Goal: Information Seeking & Learning: Learn about a topic

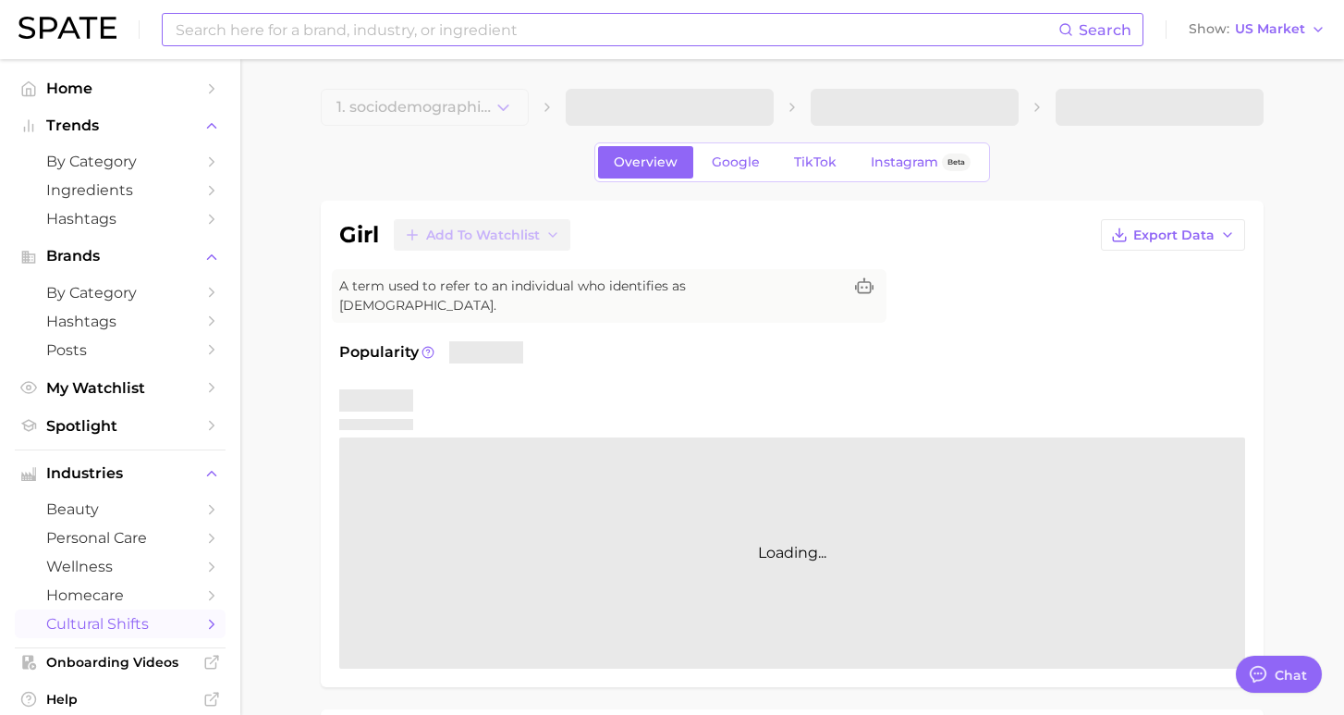
click at [234, 30] on input at bounding box center [616, 29] width 885 height 31
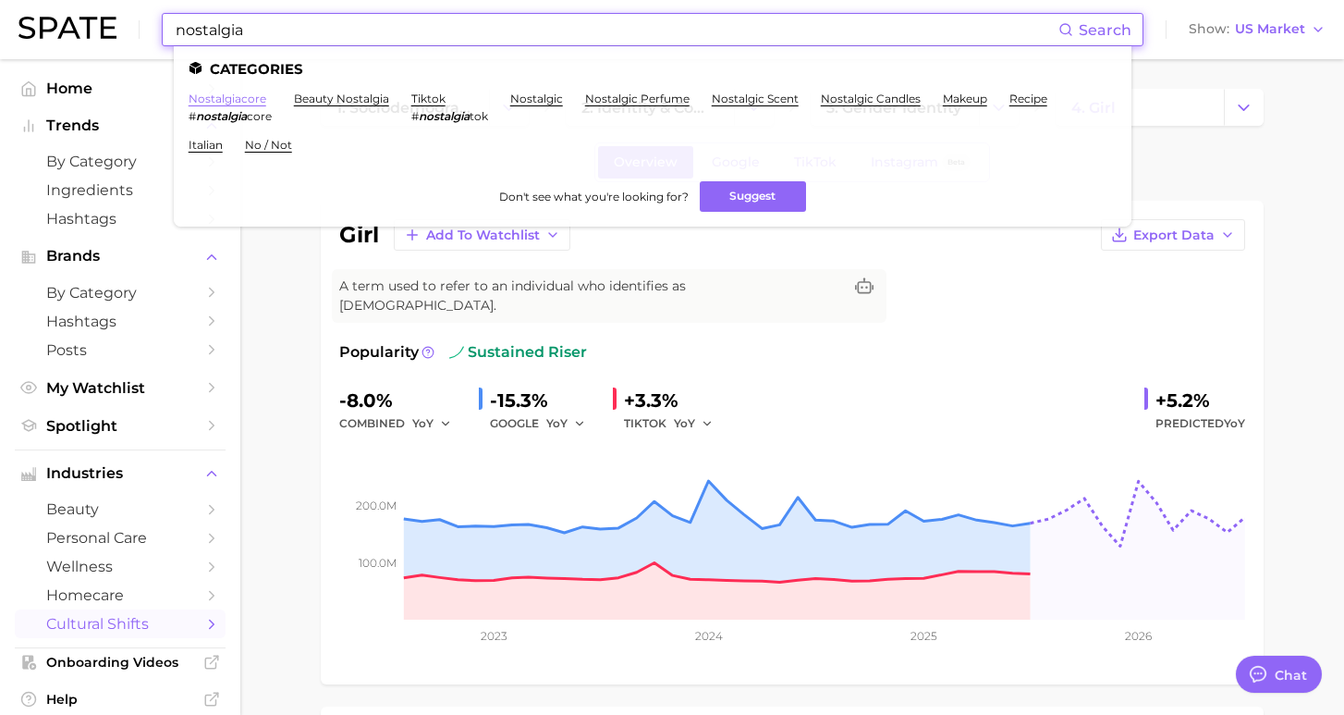
type input "nostalgia"
click at [219, 96] on link "nostalgiacore" at bounding box center [228, 99] width 78 height 14
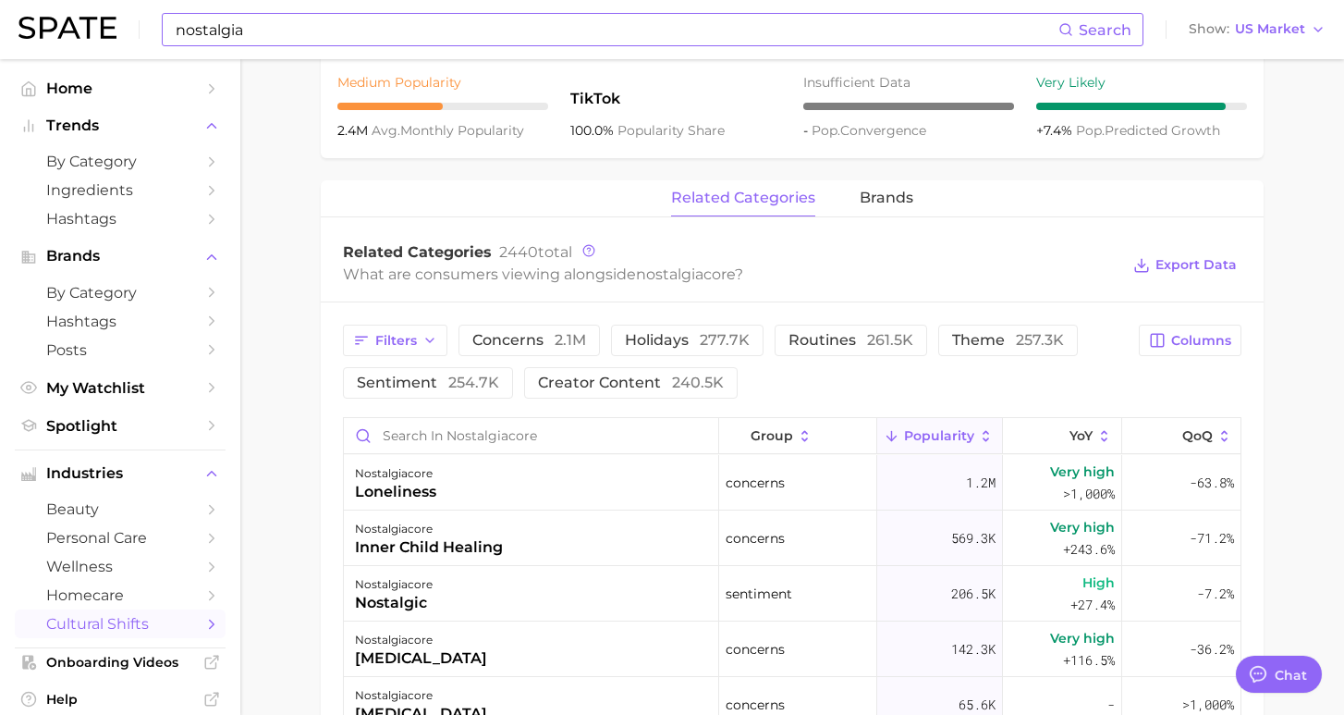
scroll to position [739, 0]
click at [424, 335] on icon "button" at bounding box center [429, 339] width 15 height 15
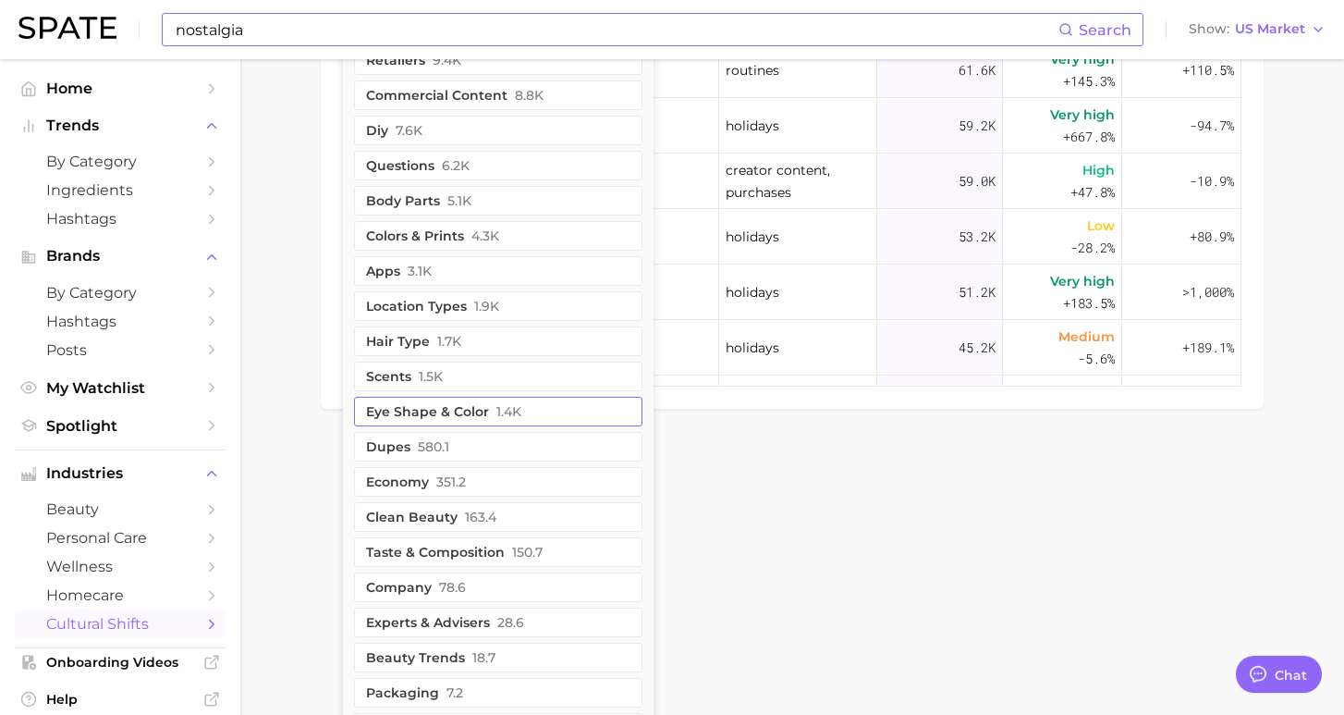
scroll to position [1523, 0]
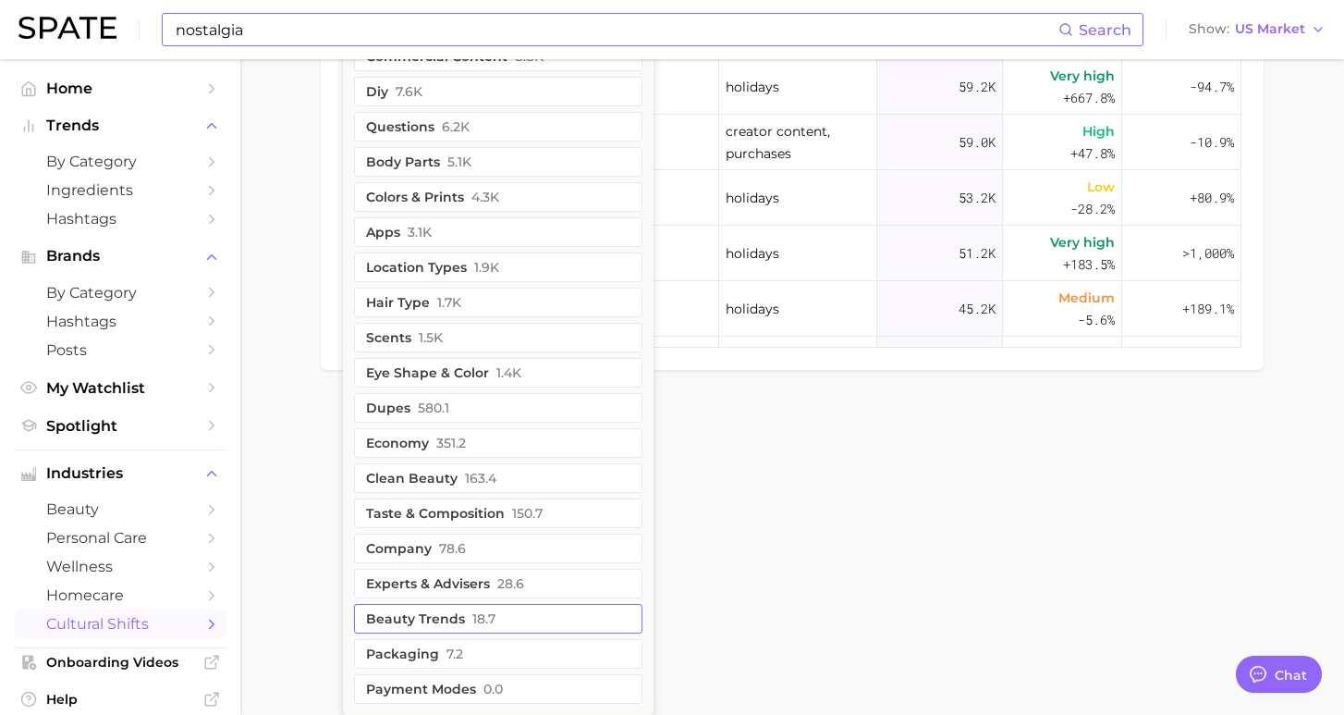
click at [401, 617] on button "beauty trends 18.7" at bounding box center [498, 619] width 288 height 30
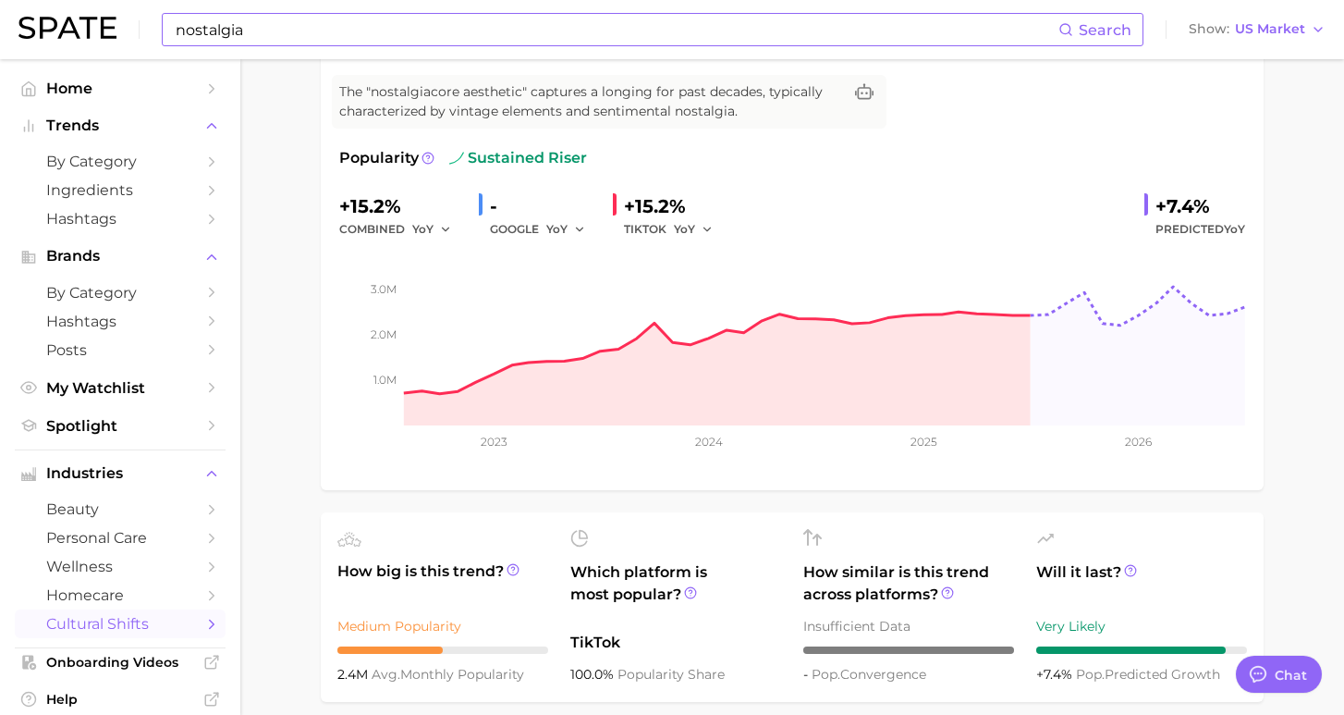
scroll to position [0, 0]
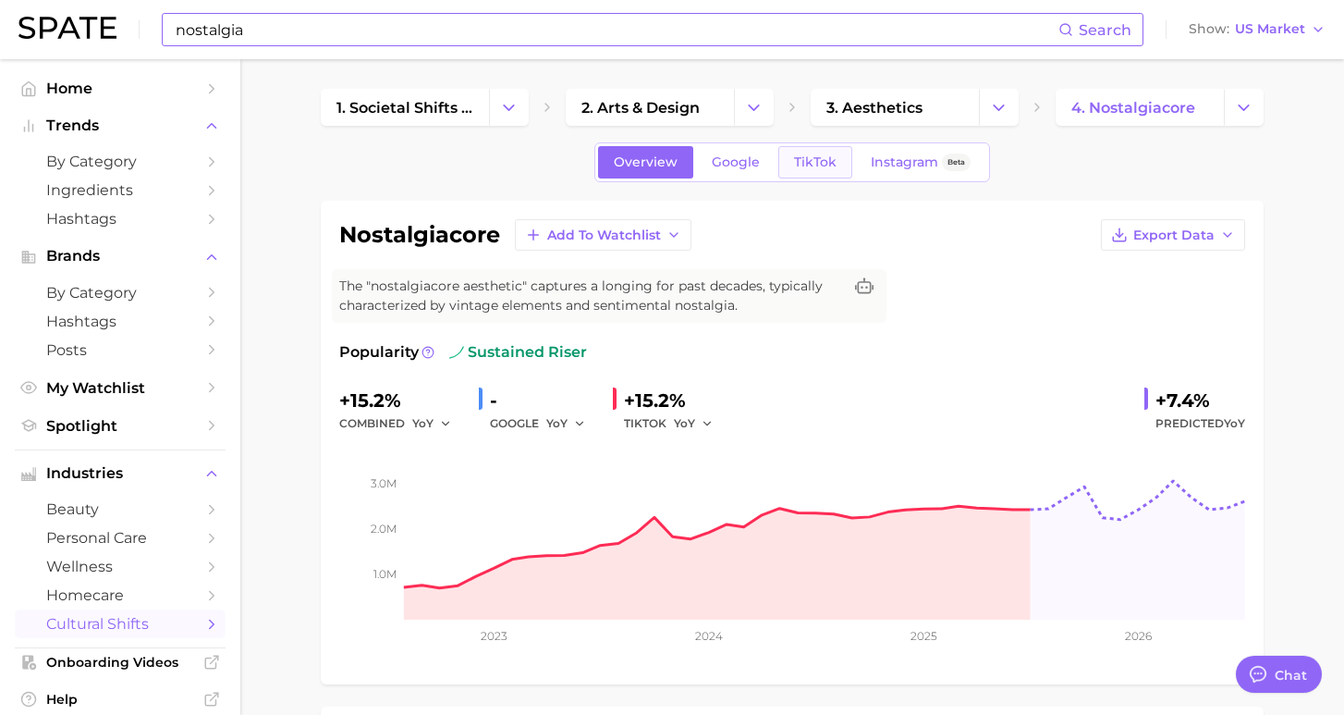
click at [796, 163] on span "TikTok" at bounding box center [815, 162] width 43 height 16
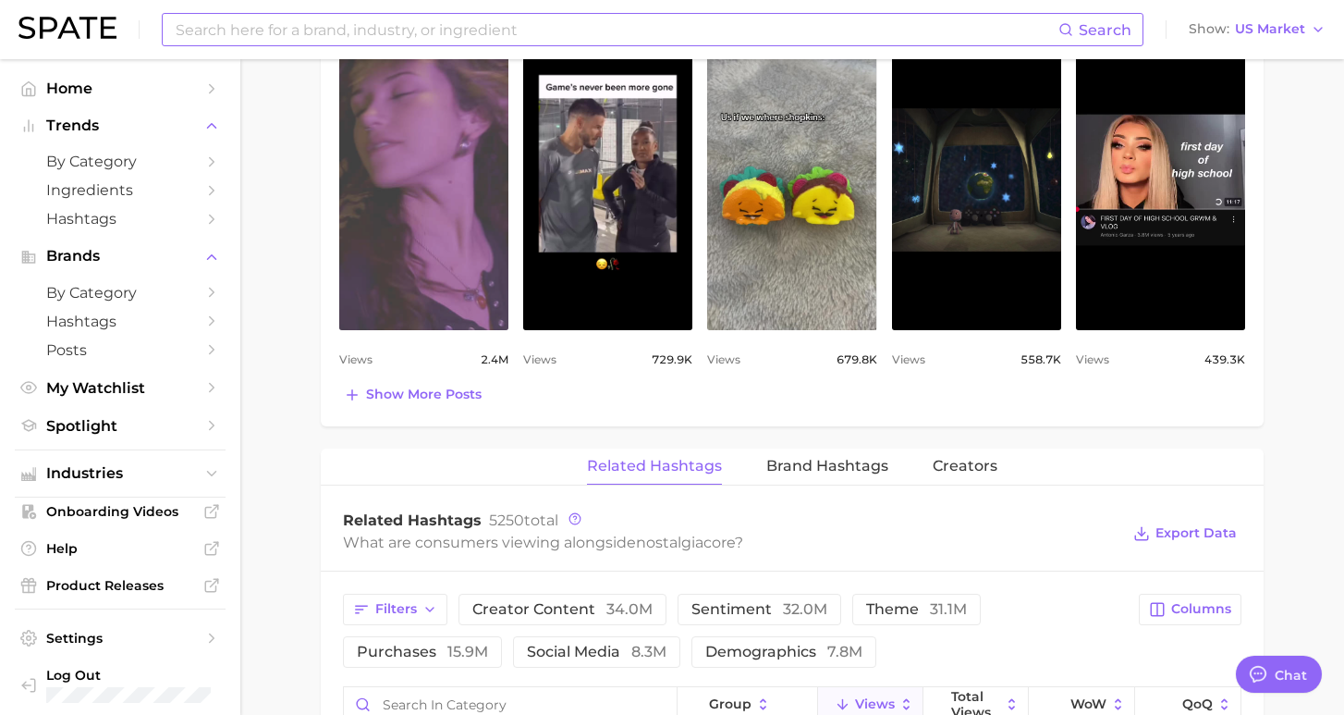
scroll to position [1002, 0]
